Goal: Information Seeking & Learning: Learn about a topic

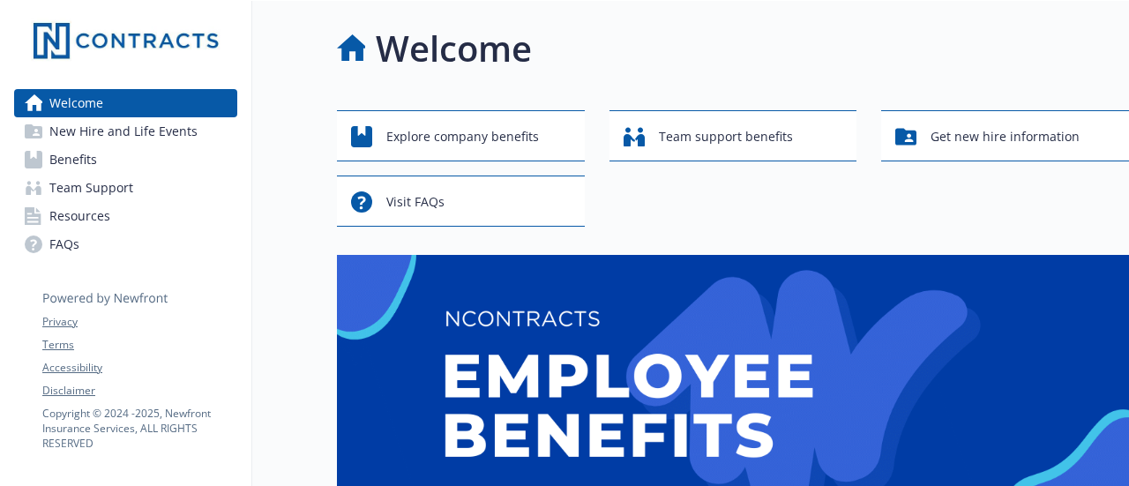
click at [67, 161] on span "Benefits" at bounding box center [73, 160] width 48 height 28
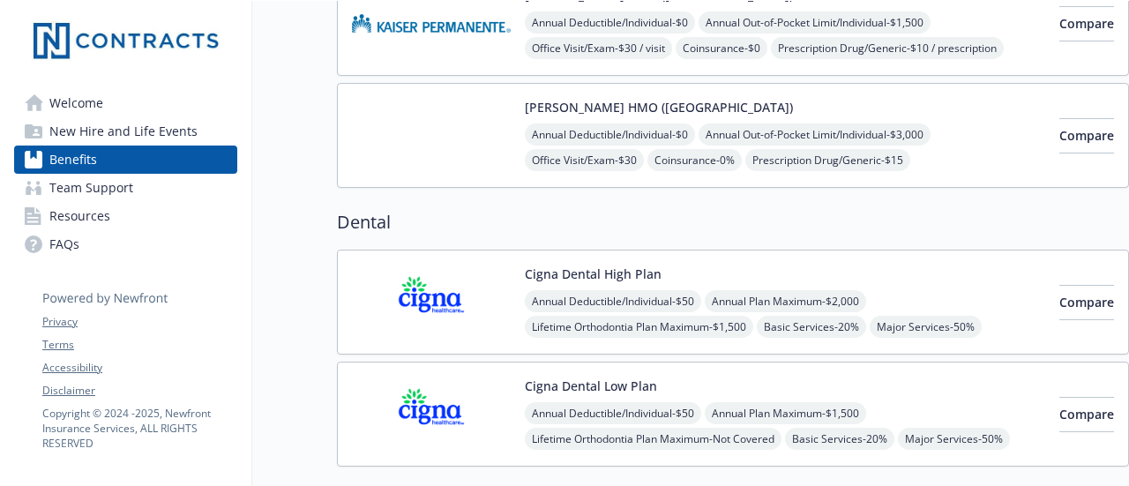
scroll to position [618, 0]
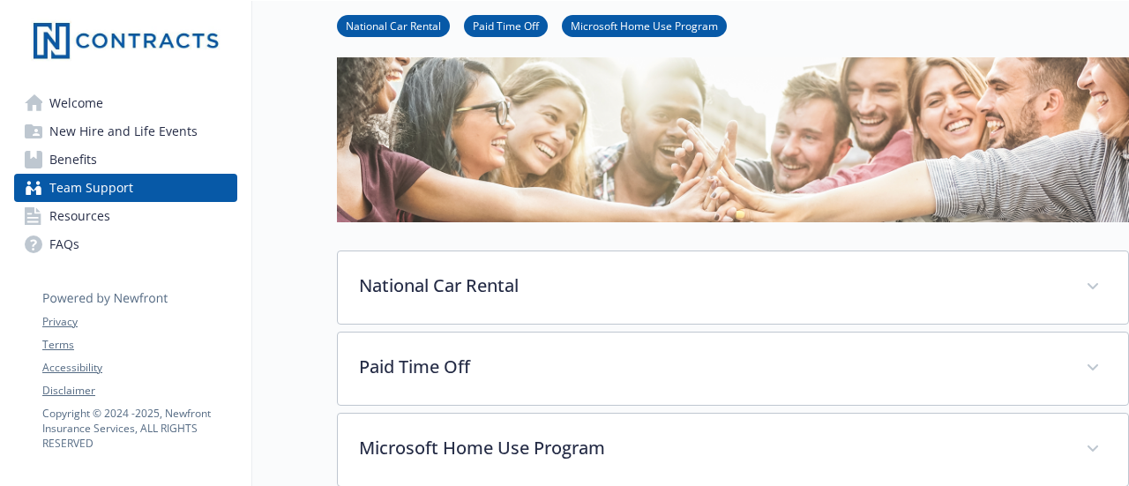
scroll to position [176, 0]
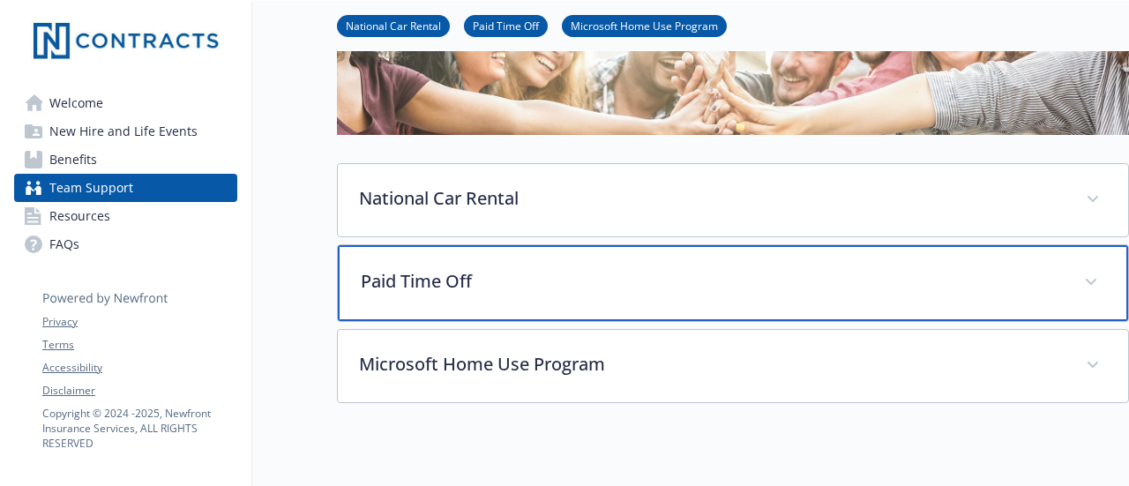
click at [469, 293] on div "Paid Time Off" at bounding box center [733, 283] width 791 height 76
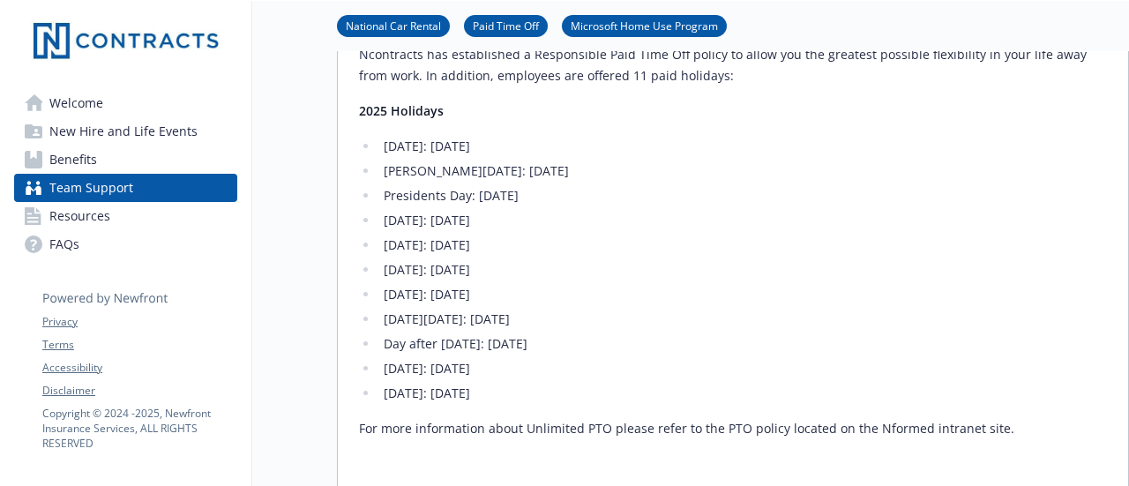
scroll to position [441, 0]
